Goal: Find specific page/section: Find specific page/section

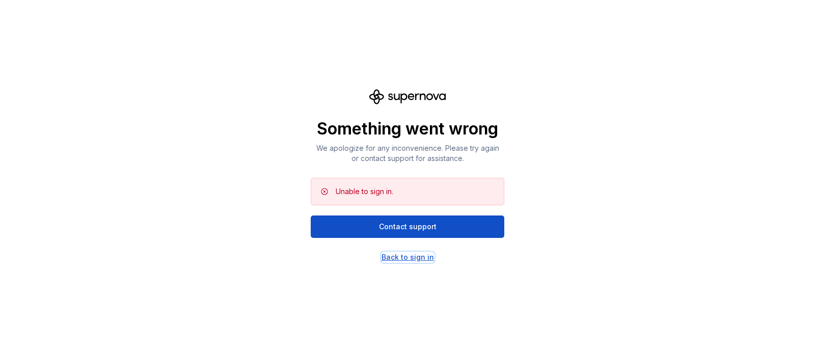
click at [405, 257] on div "Back to sign in" at bounding box center [408, 257] width 52 height 10
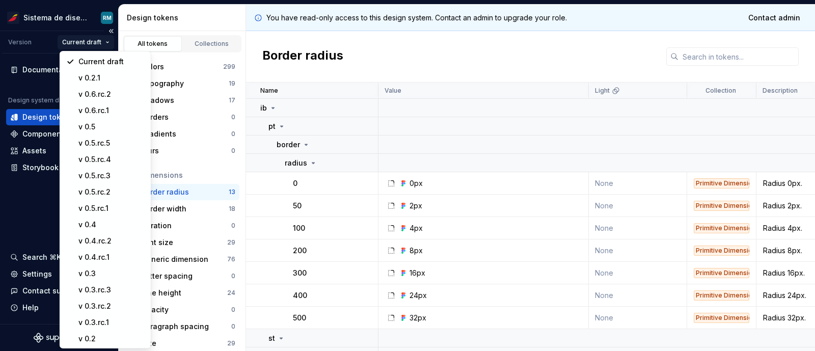
click at [97, 44] on html "Sistema de diseño Iberia RM Version Current draft Documentation Design system d…" at bounding box center [407, 175] width 815 height 351
click at [101, 93] on div "v 0.6.rc.2" at bounding box center [111, 94] width 66 height 10
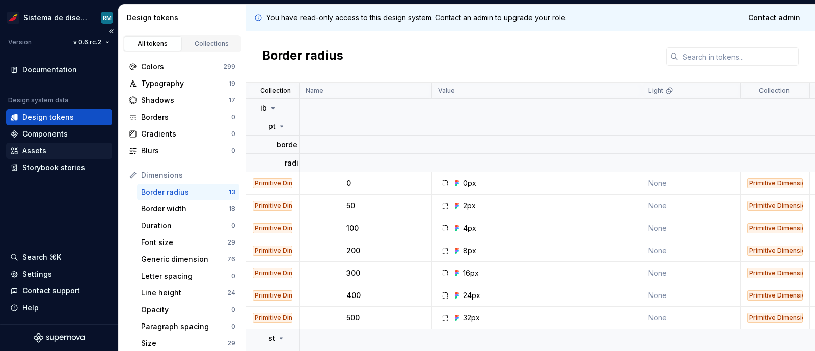
click at [40, 148] on div "Assets" at bounding box center [34, 151] width 24 height 10
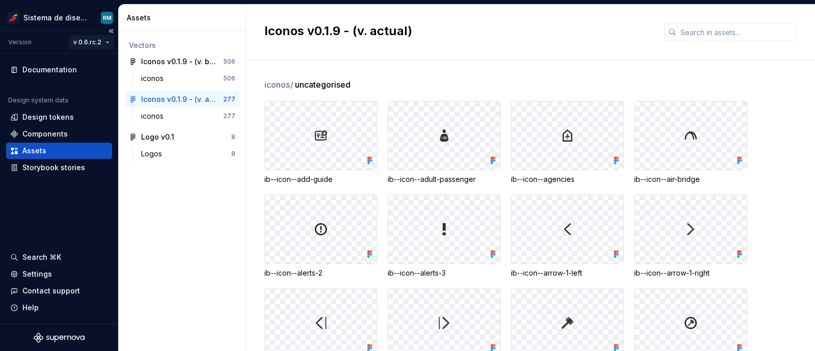
click at [99, 41] on html "Sistema de diseño Iberia RM Version v 0.6.rc.2 Documentation Design system data…" at bounding box center [407, 175] width 815 height 351
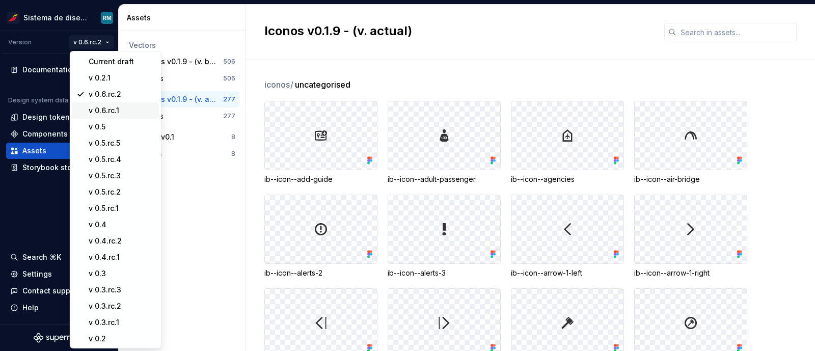
click at [104, 105] on div "v 0.6.rc.1" at bounding box center [122, 110] width 66 height 10
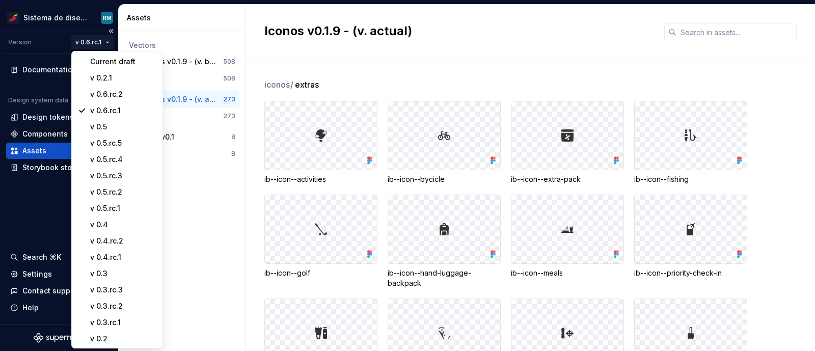
click at [103, 41] on html "Sistema de diseño Iberia RM Version v 0.6.rc.1 Documentation Design system data…" at bounding box center [407, 175] width 815 height 351
click at [115, 90] on div "v 0.6.rc.2" at bounding box center [123, 94] width 66 height 10
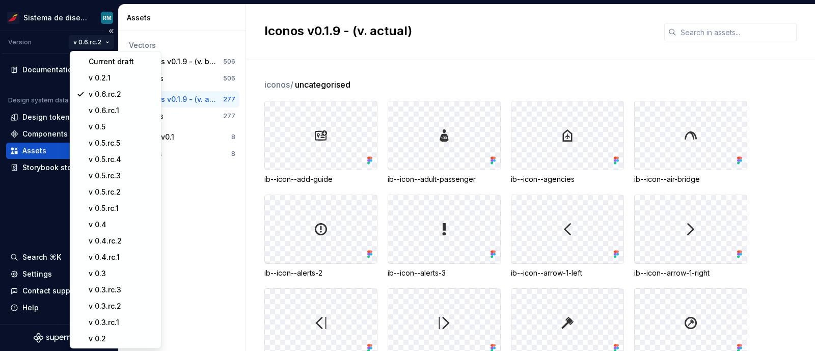
click at [104, 42] on html "Sistema de diseño Iberia RM Version v 0.6.rc.2 Documentation Design system data…" at bounding box center [407, 175] width 815 height 351
click at [106, 105] on div "v 0.6.rc.1" at bounding box center [122, 110] width 66 height 10
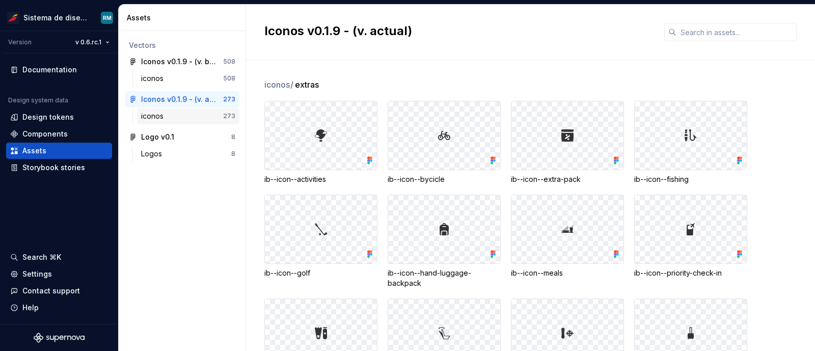
click at [180, 111] on div "iconos" at bounding box center [182, 116] width 82 height 10
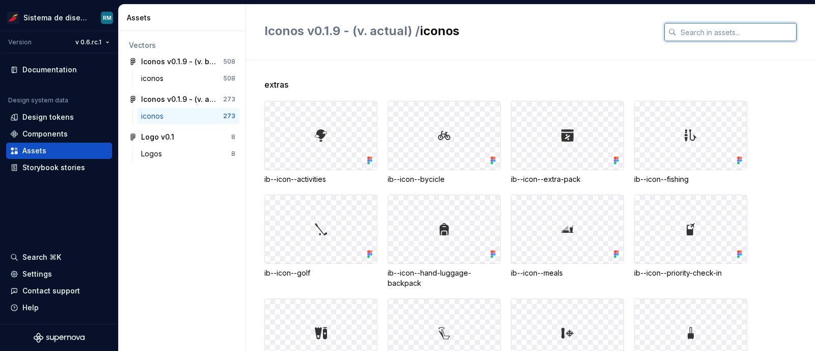
click at [721, 29] on input "text" at bounding box center [737, 32] width 120 height 18
type input "oxygen"
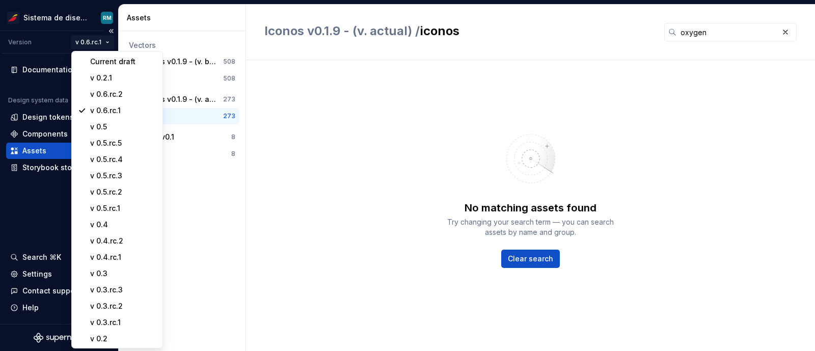
click at [97, 42] on html "Sistema de diseño Iberia RM Version v 0.6.rc.1 Documentation Design system data…" at bounding box center [407, 175] width 815 height 351
click at [108, 93] on div "v 0.6.rc.2" at bounding box center [123, 94] width 66 height 10
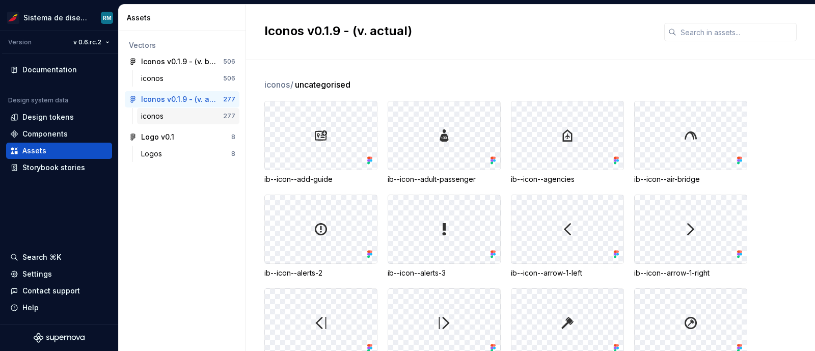
click at [219, 117] on div "iconos" at bounding box center [182, 116] width 82 height 10
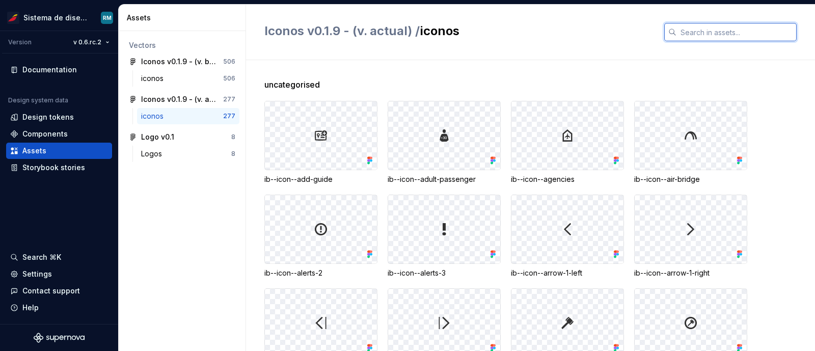
click at [692, 37] on input "text" at bounding box center [737, 32] width 120 height 18
type input "oxygen"
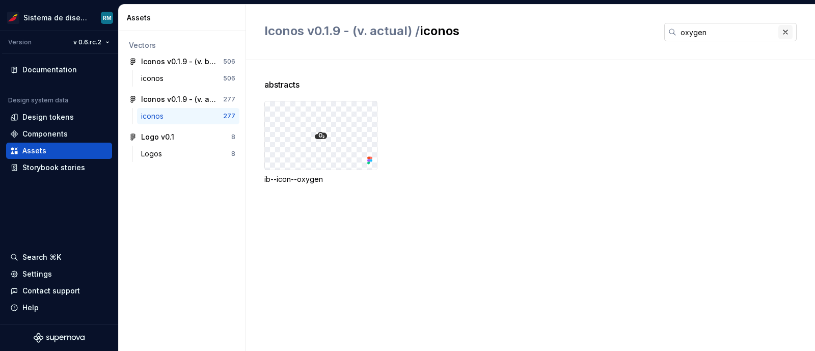
click at [792, 36] on button "button" at bounding box center [786, 32] width 14 height 14
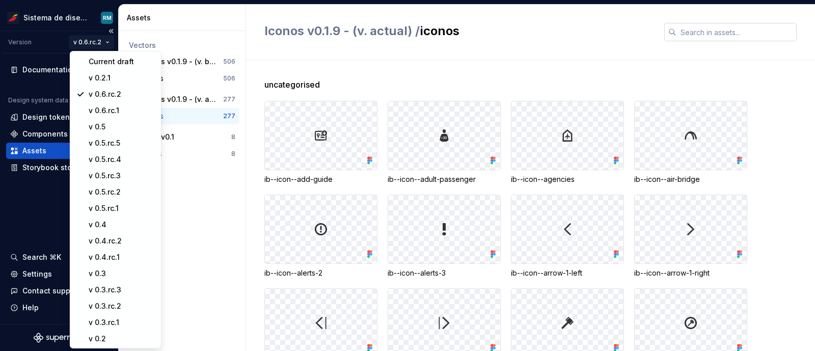
click at [101, 44] on html "Sistema de diseño Iberia RM Version v 0.6.rc.2 Documentation Design system data…" at bounding box center [407, 175] width 815 height 351
click at [112, 109] on div "v 0.6.rc.1" at bounding box center [122, 110] width 66 height 10
